Goal: Task Accomplishment & Management: Manage account settings

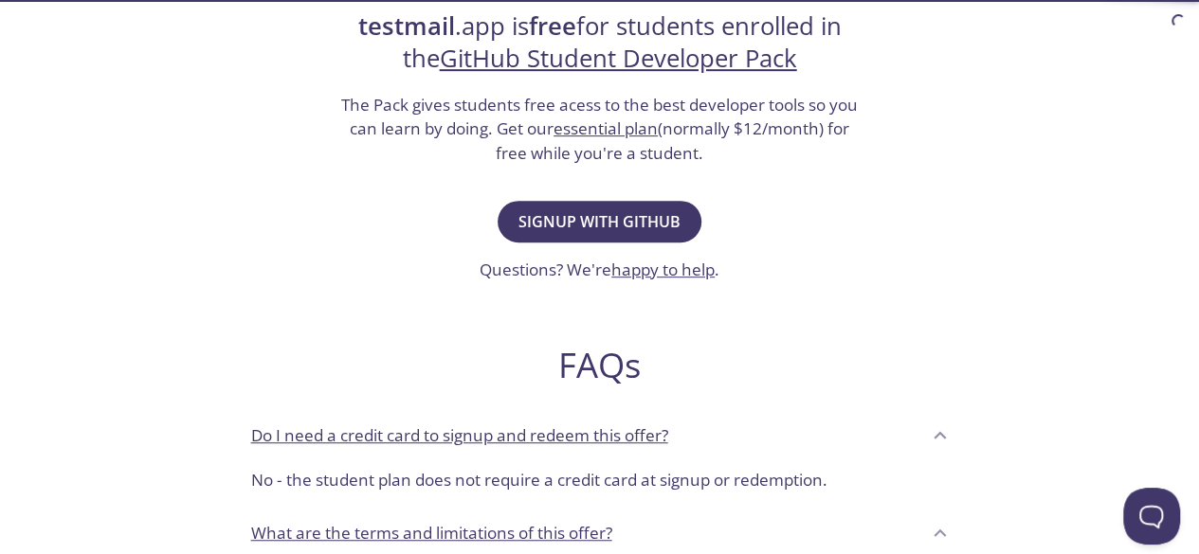
scroll to position [432, 0]
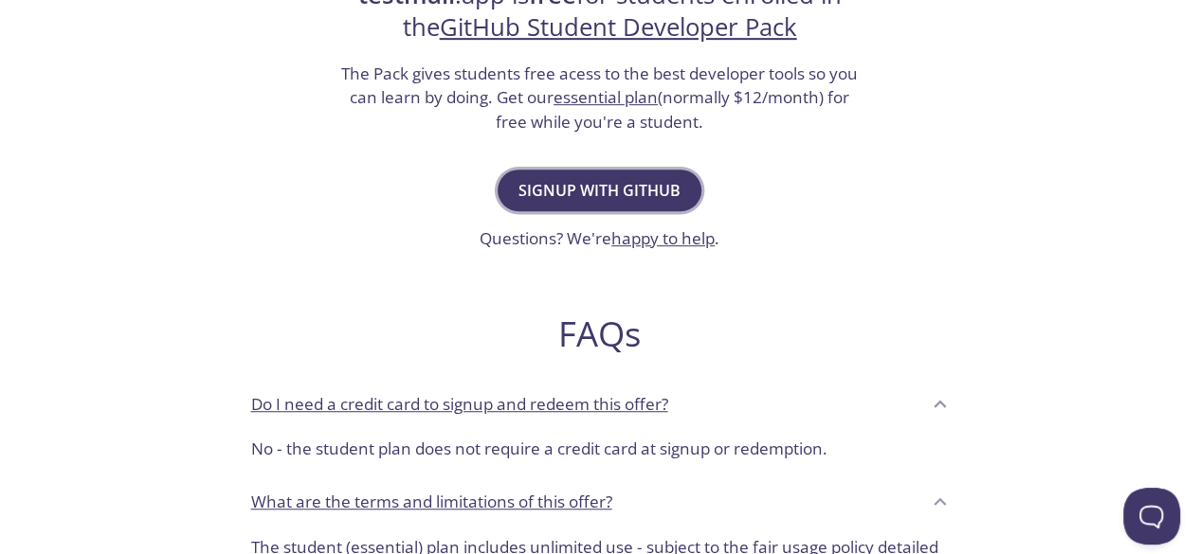
click at [557, 172] on button "Signup with GitHub" at bounding box center [600, 191] width 204 height 42
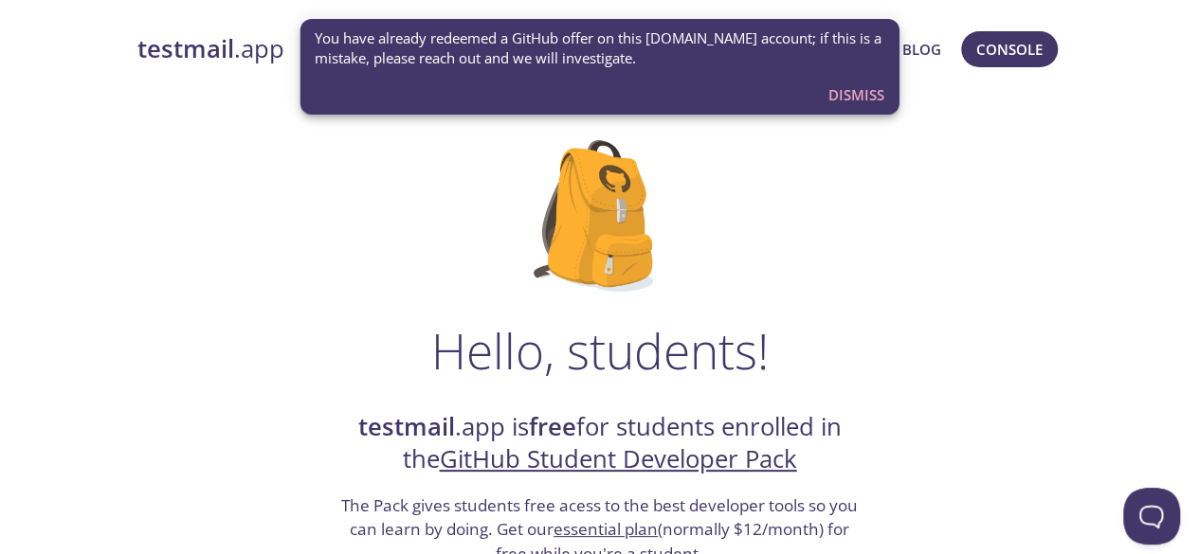
click at [558, 56] on span "You have already redeemed a GitHub offer on this [DOMAIN_NAME] account; if this…" at bounding box center [600, 48] width 570 height 41
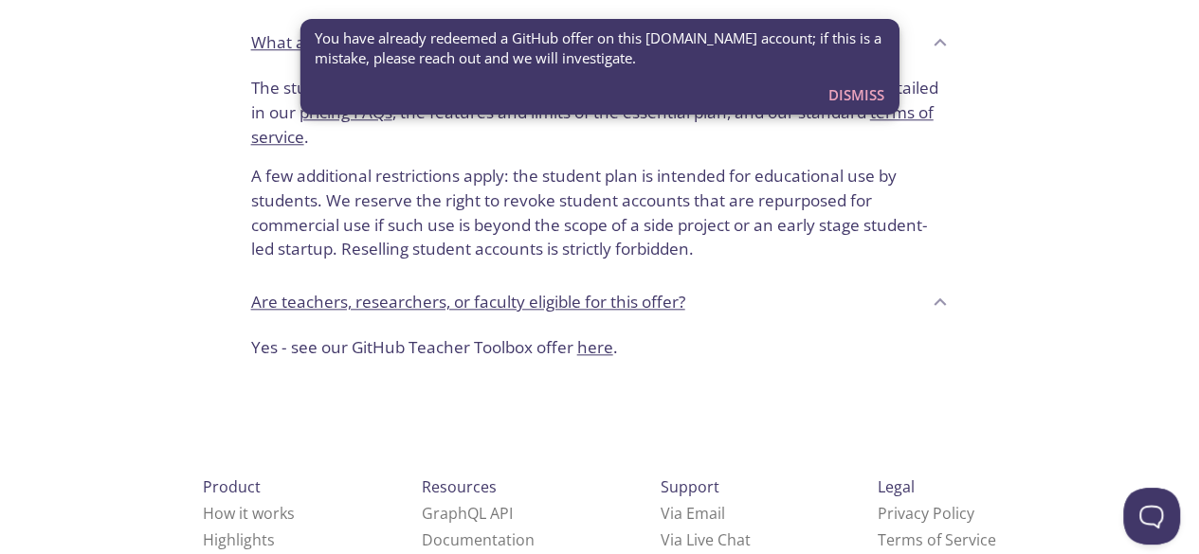
scroll to position [970, 0]
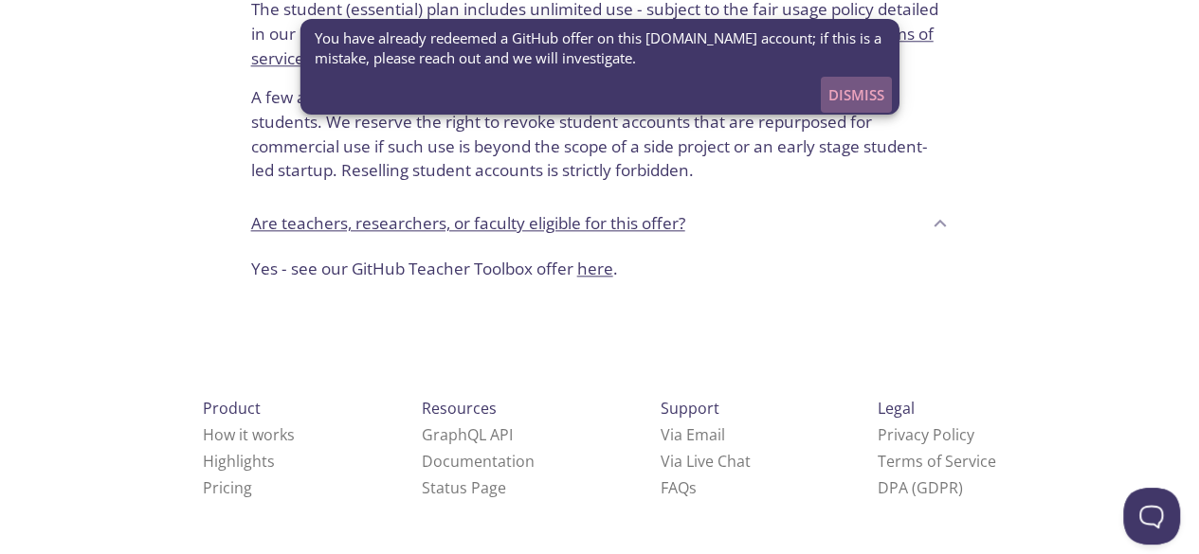
click at [863, 109] on button "Dismiss" at bounding box center [856, 95] width 71 height 36
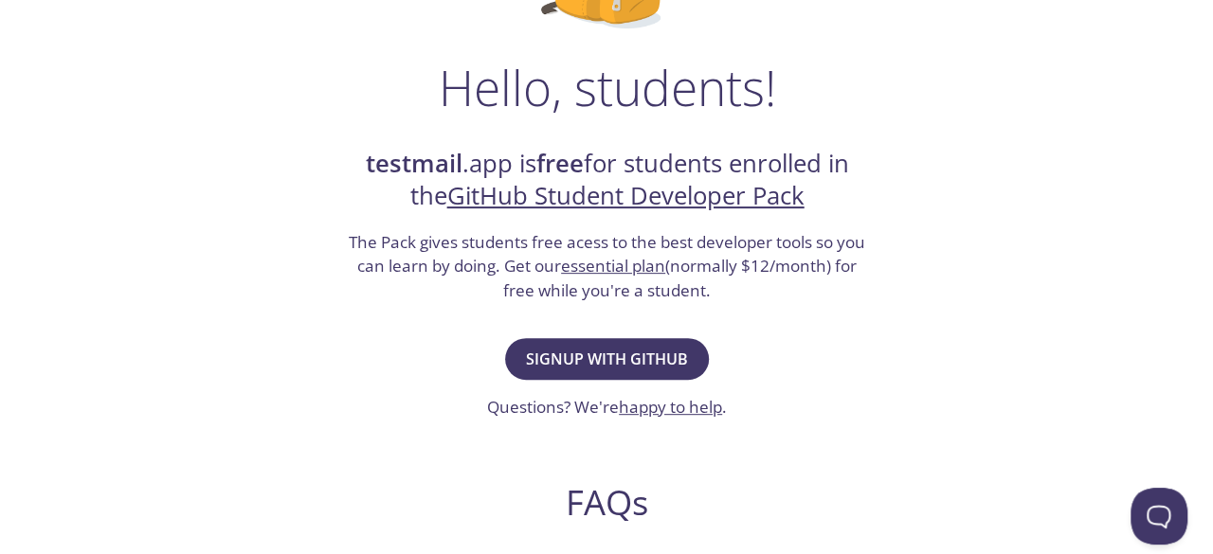
scroll to position [0, 0]
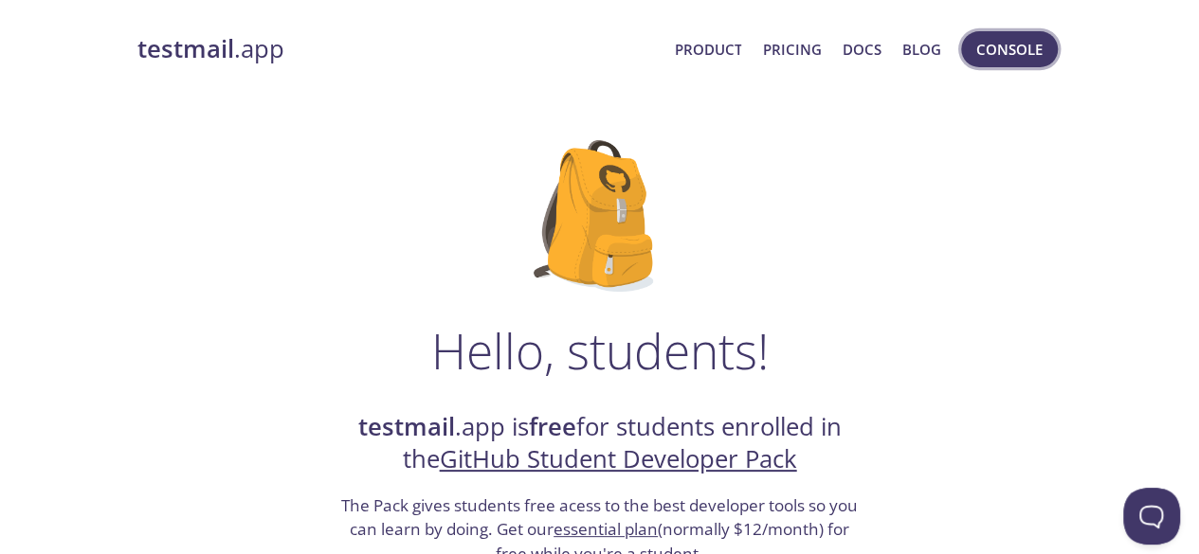
click at [988, 46] on span "Console" at bounding box center [1009, 49] width 66 height 25
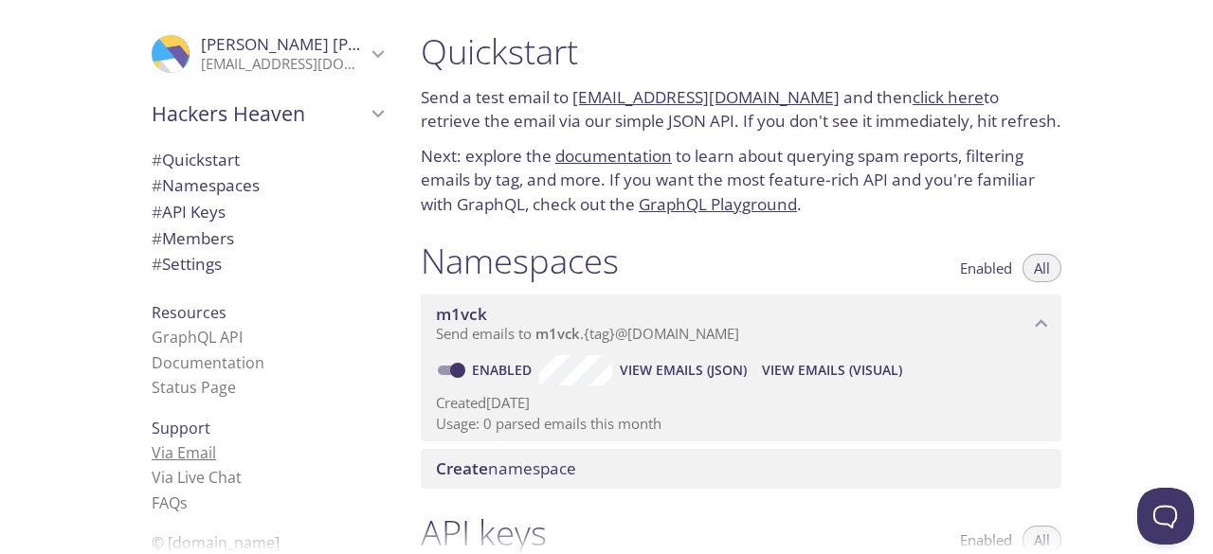
scroll to position [9, 0]
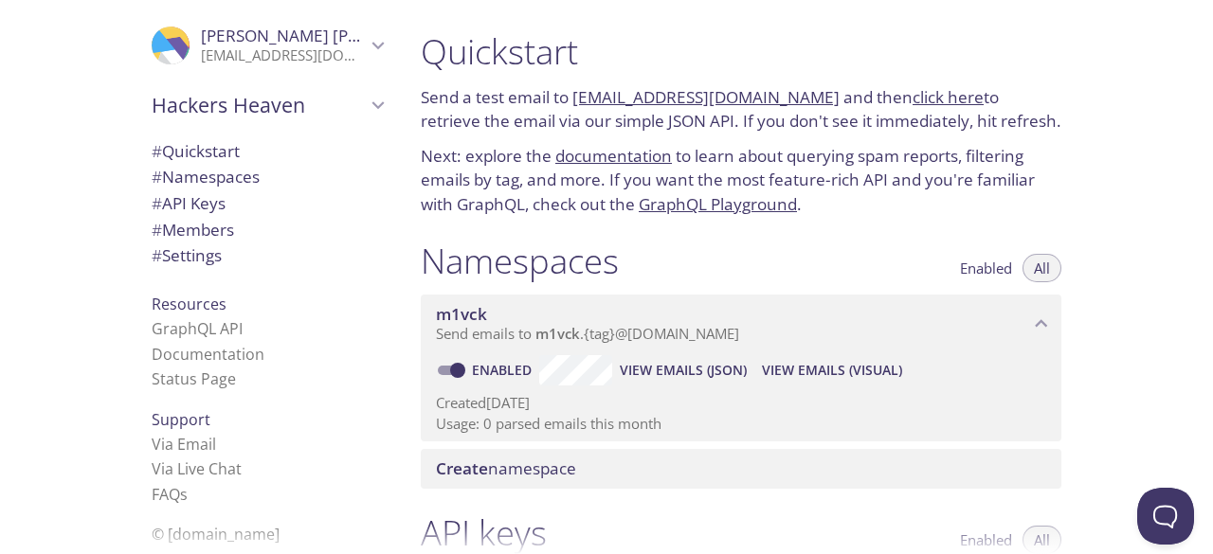
click at [281, 59] on p "dariasdavis@student.purdueglobal.edu" at bounding box center [283, 55] width 165 height 19
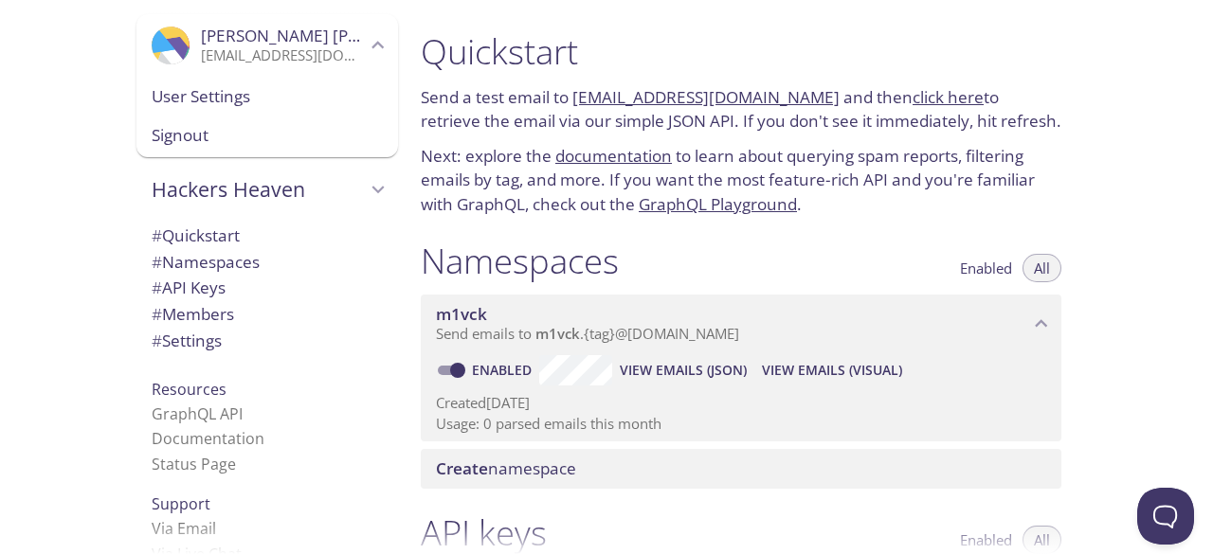
click at [246, 98] on span "User Settings" at bounding box center [267, 96] width 231 height 25
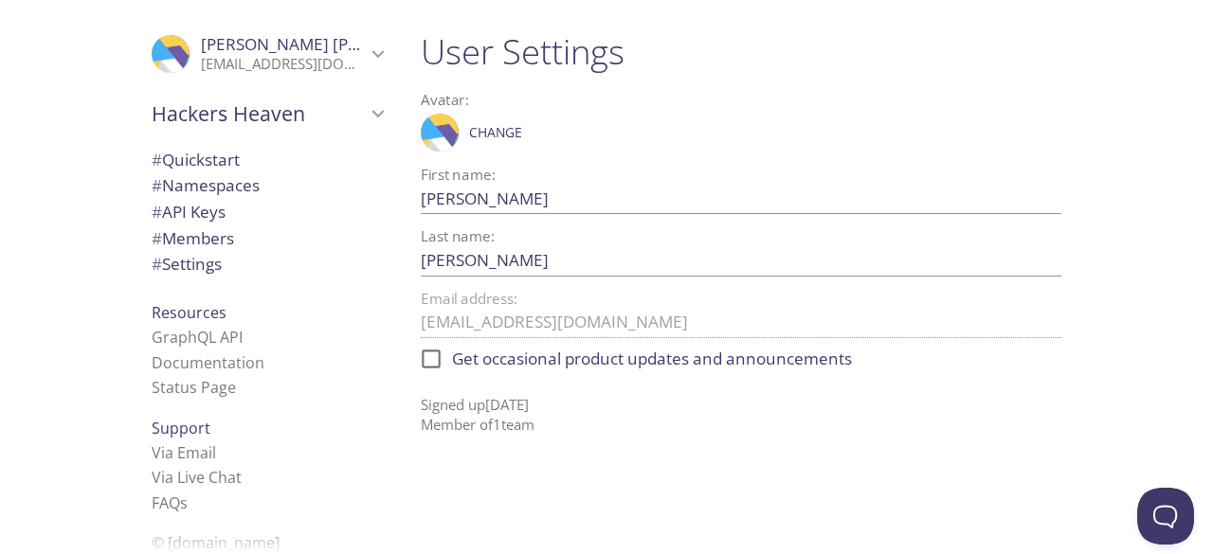
scroll to position [9, 0]
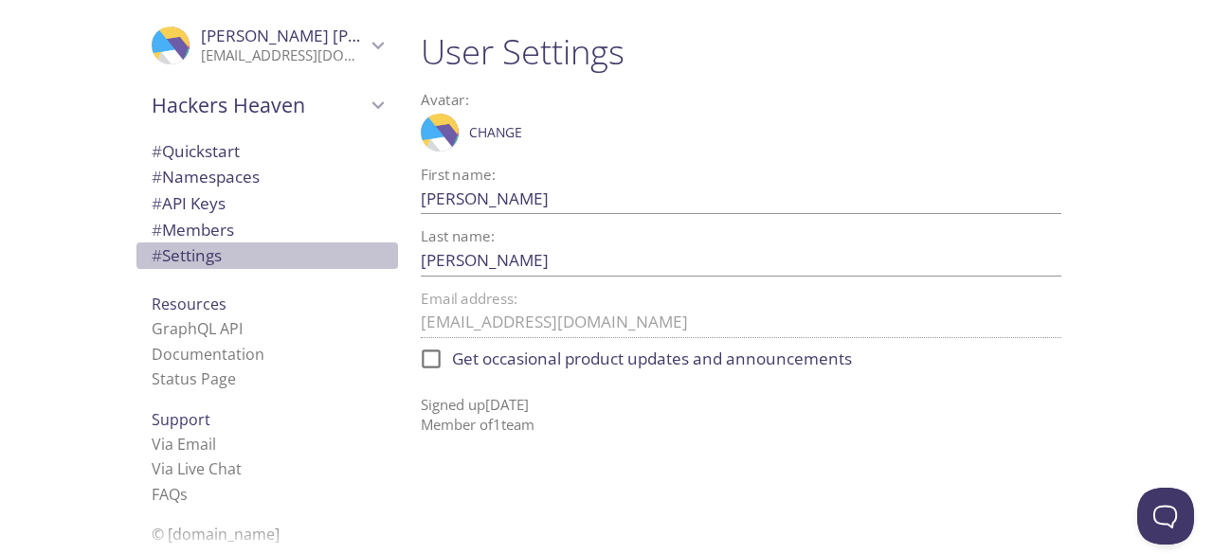
click at [172, 251] on span "# Settings" at bounding box center [187, 256] width 70 height 22
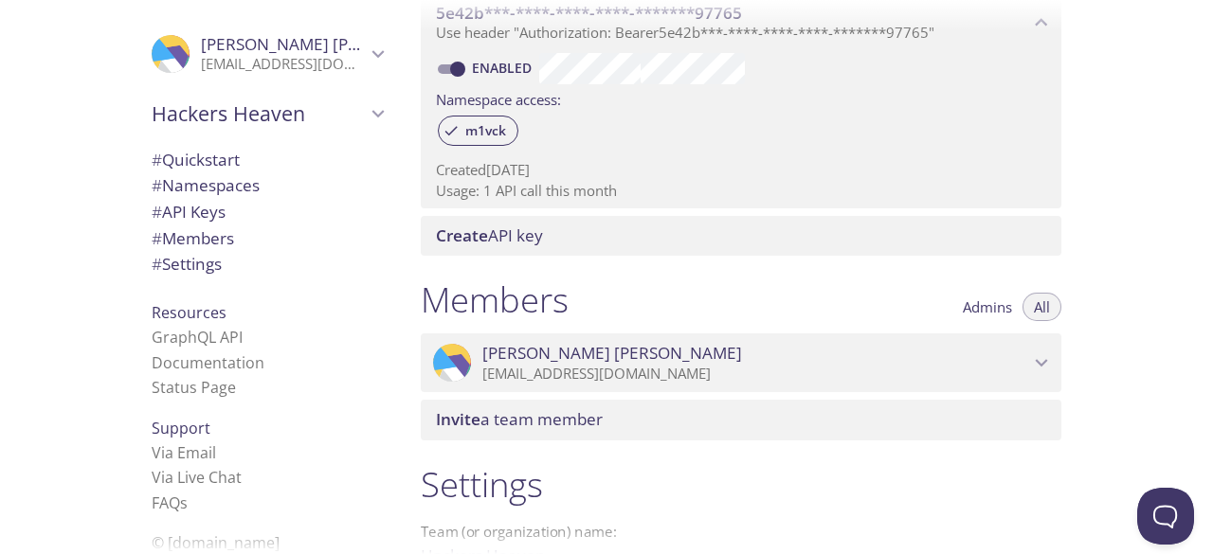
scroll to position [792, 0]
